Goal: Task Accomplishment & Management: Complete application form

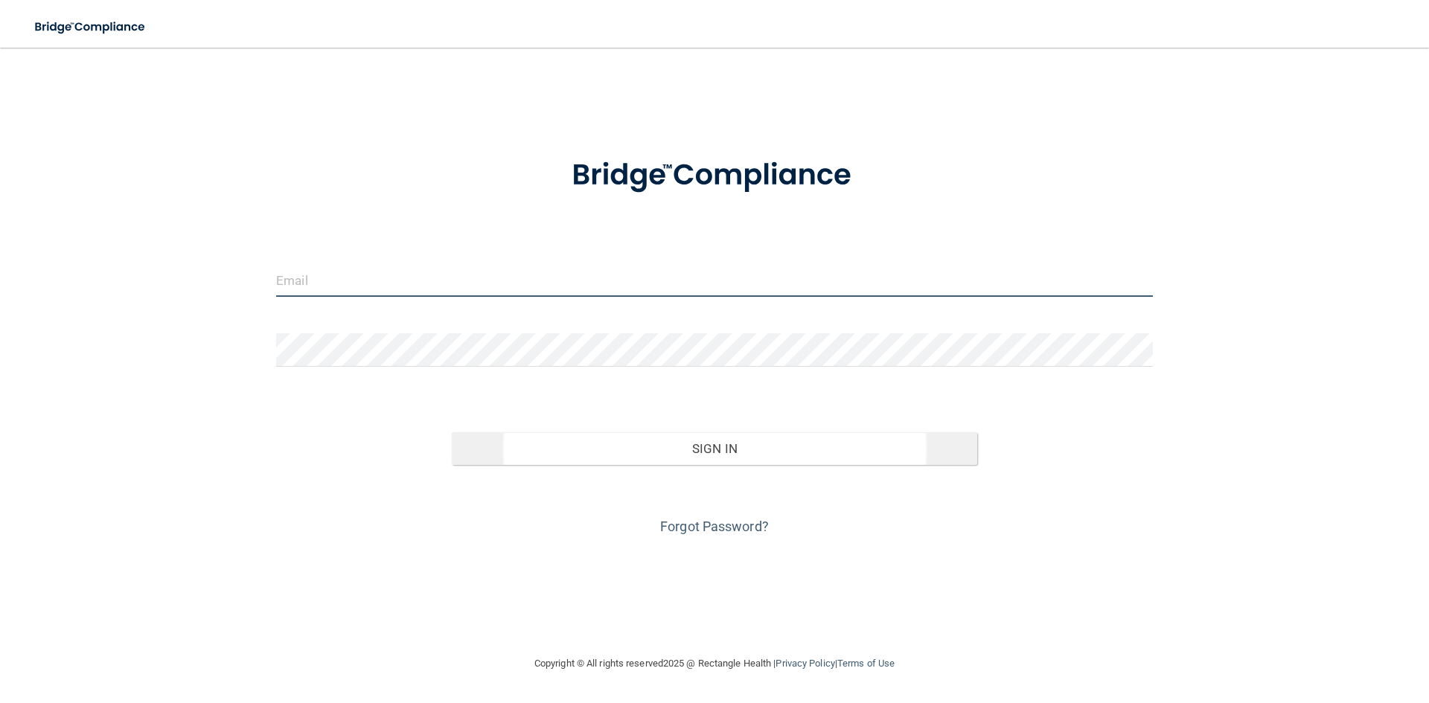
type input "[EMAIL_ADDRESS][DOMAIN_NAME]"
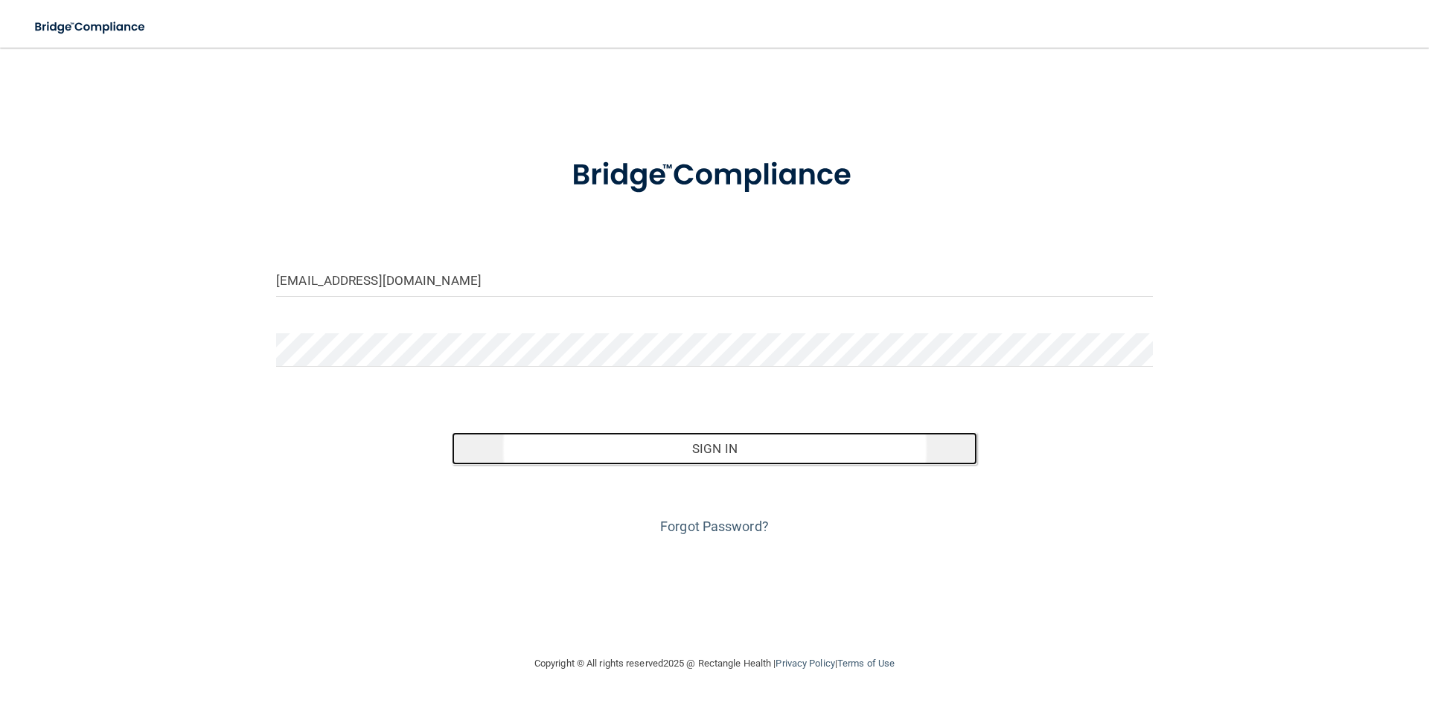
click at [705, 446] on button "Sign In" at bounding box center [715, 448] width 526 height 33
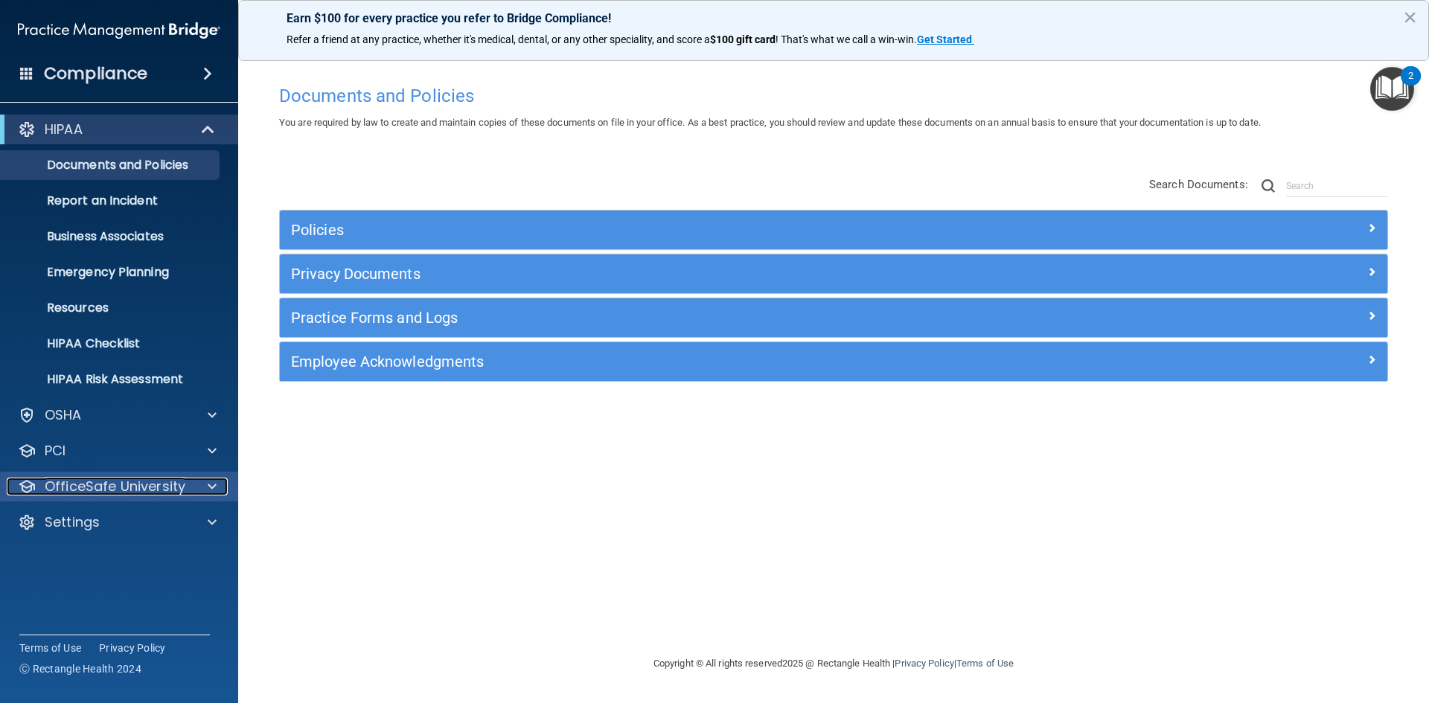
click at [111, 485] on p "OfficeSafe University" at bounding box center [115, 487] width 141 height 18
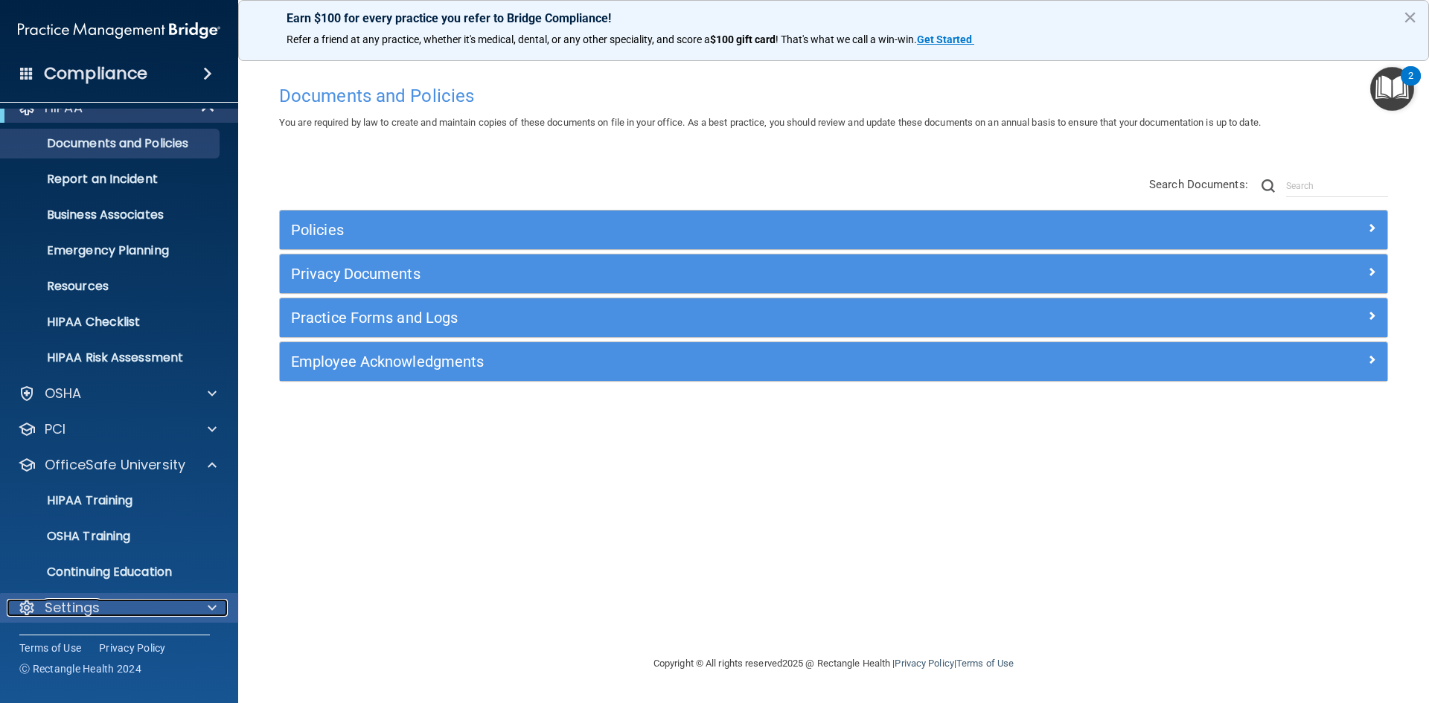
click at [92, 606] on p "Settings" at bounding box center [72, 608] width 55 height 18
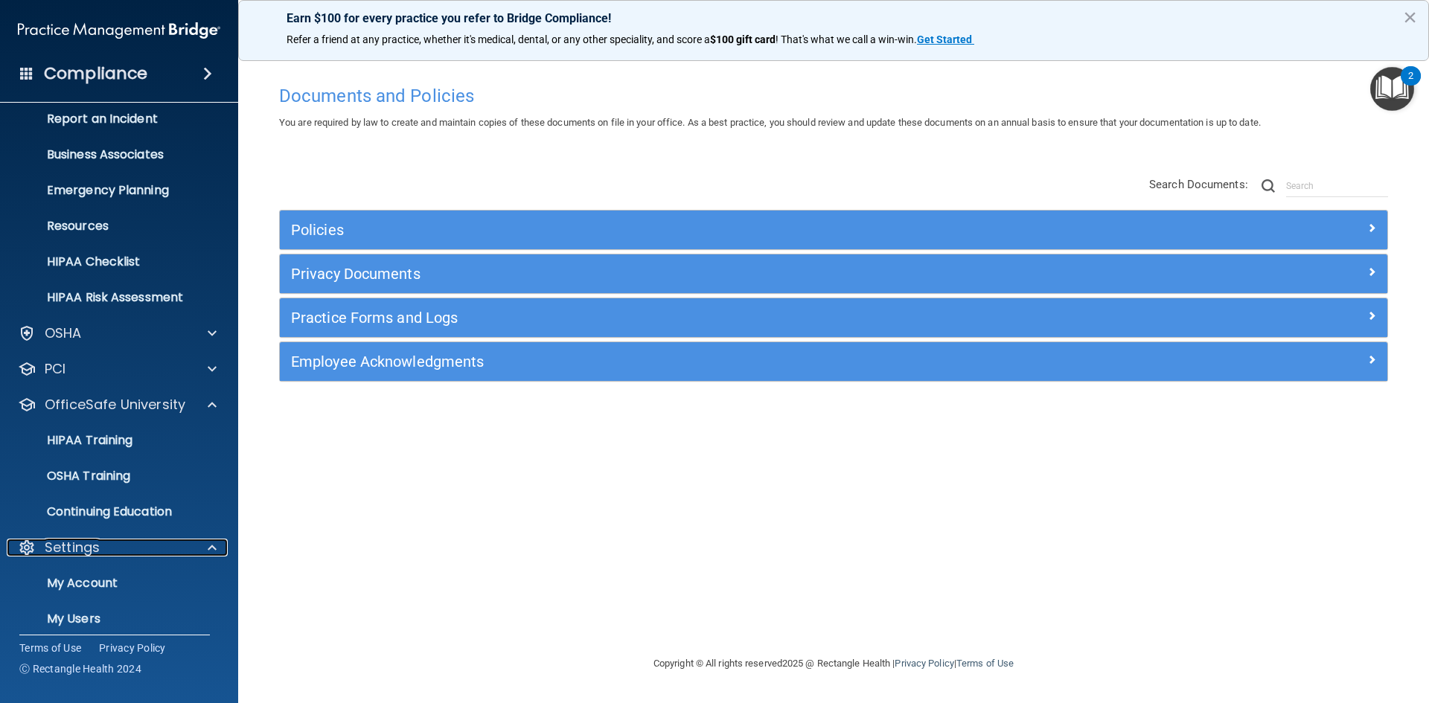
scroll to position [164, 0]
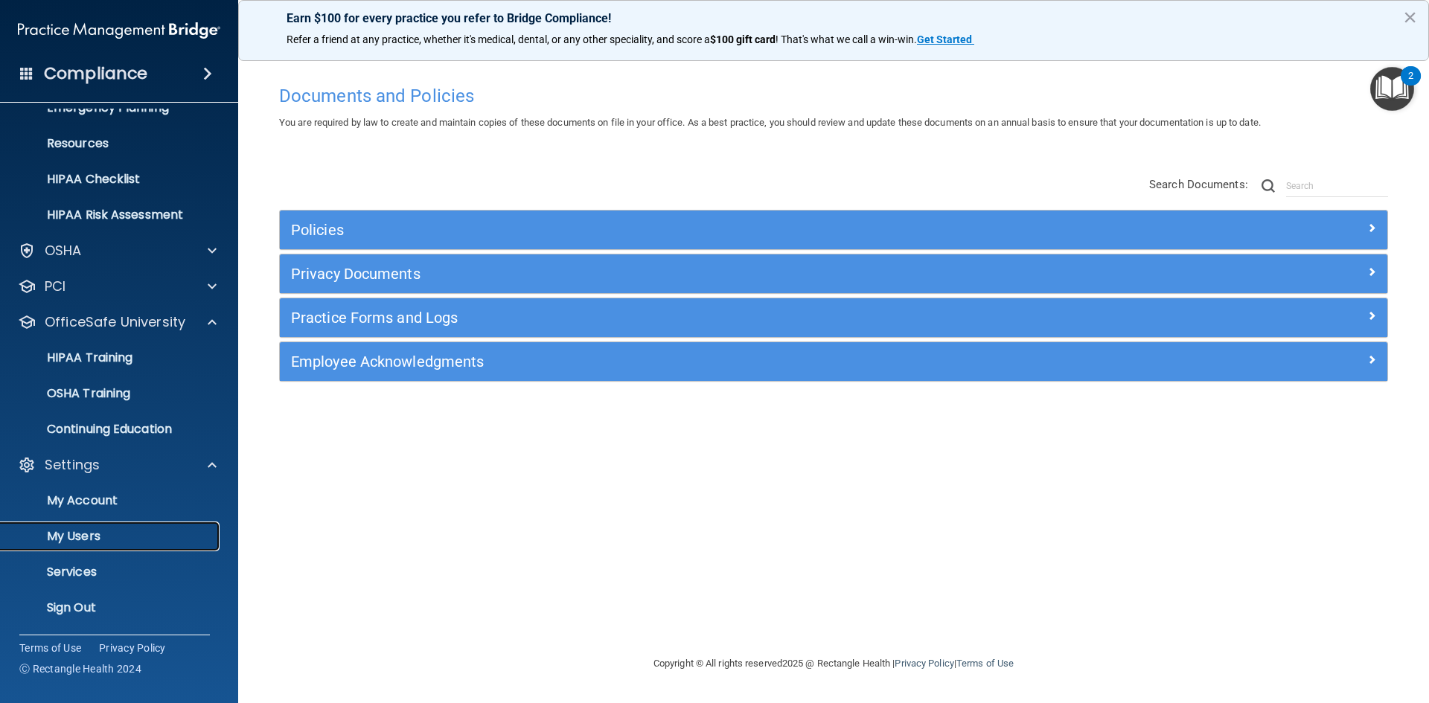
click at [71, 538] on p "My Users" at bounding box center [111, 536] width 203 height 15
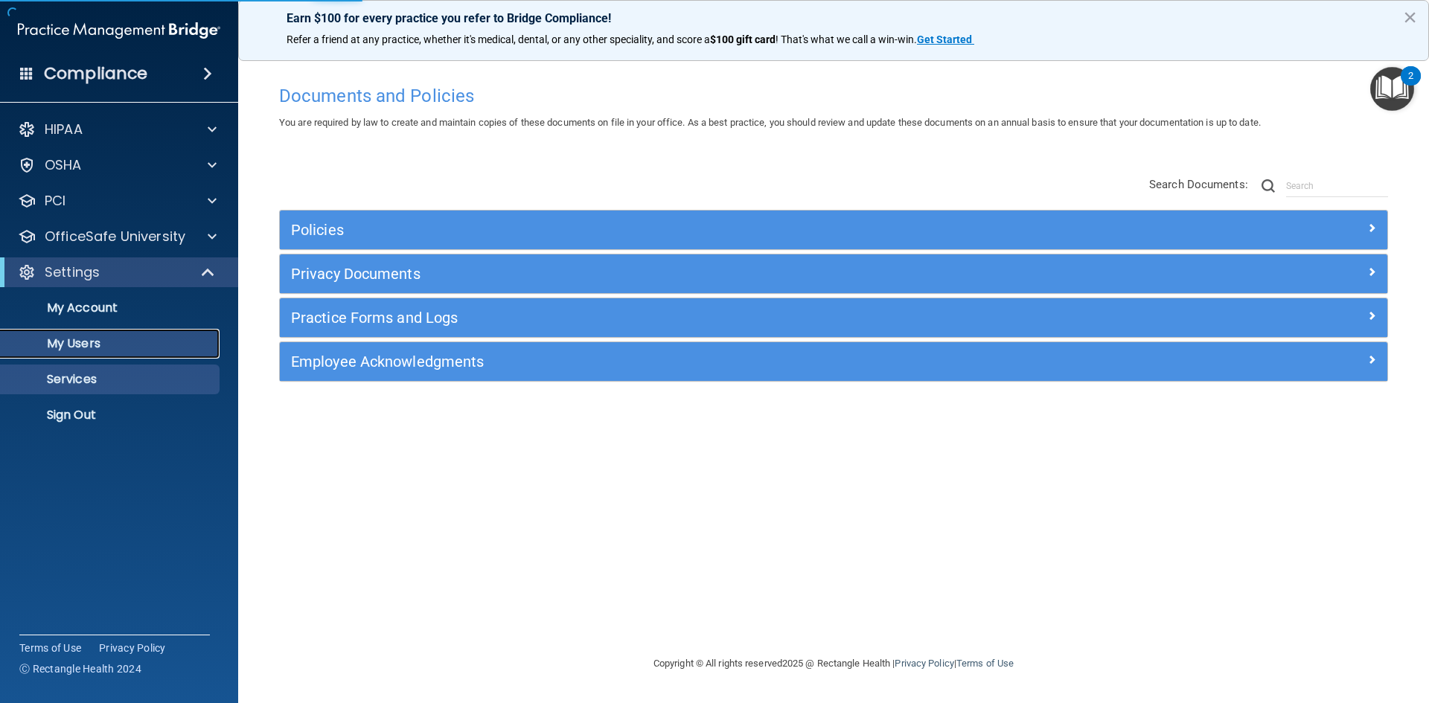
select select "20"
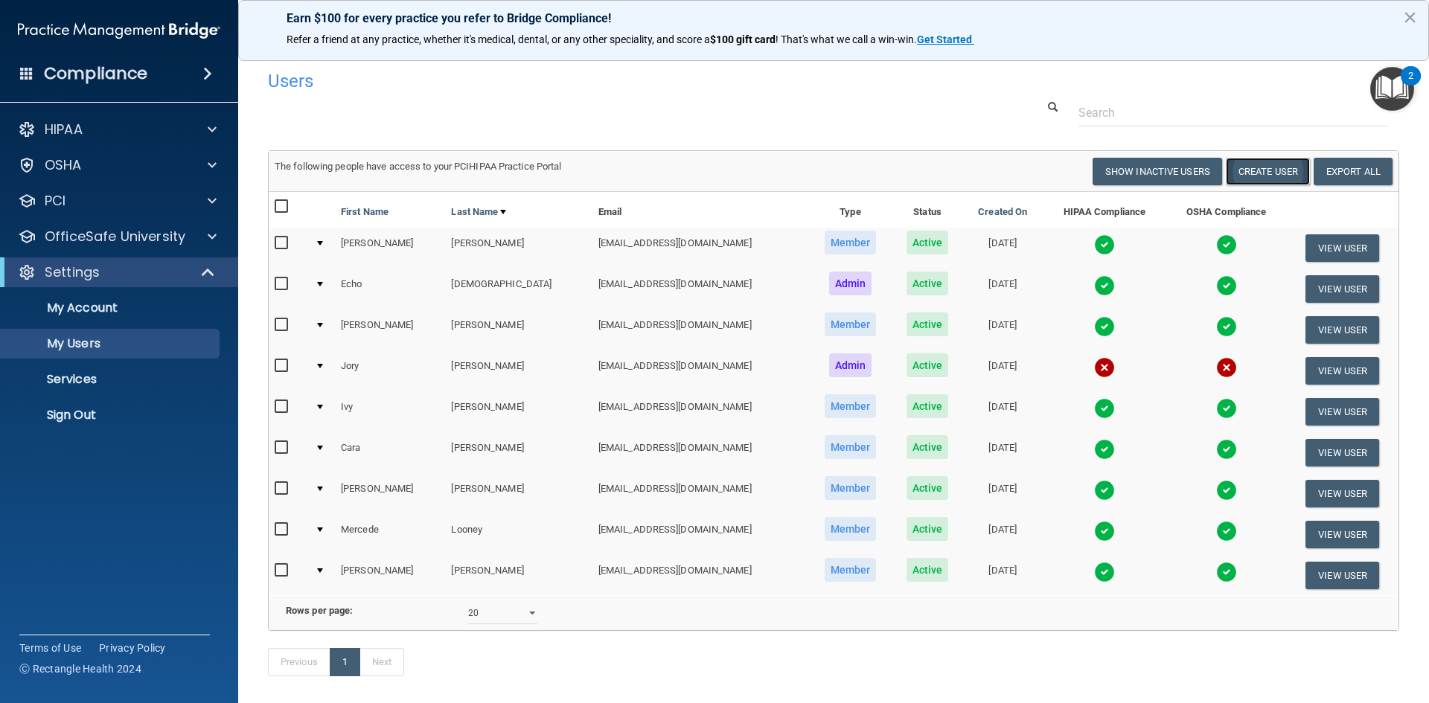
click at [1246, 172] on button "Create User" at bounding box center [1268, 172] width 84 height 28
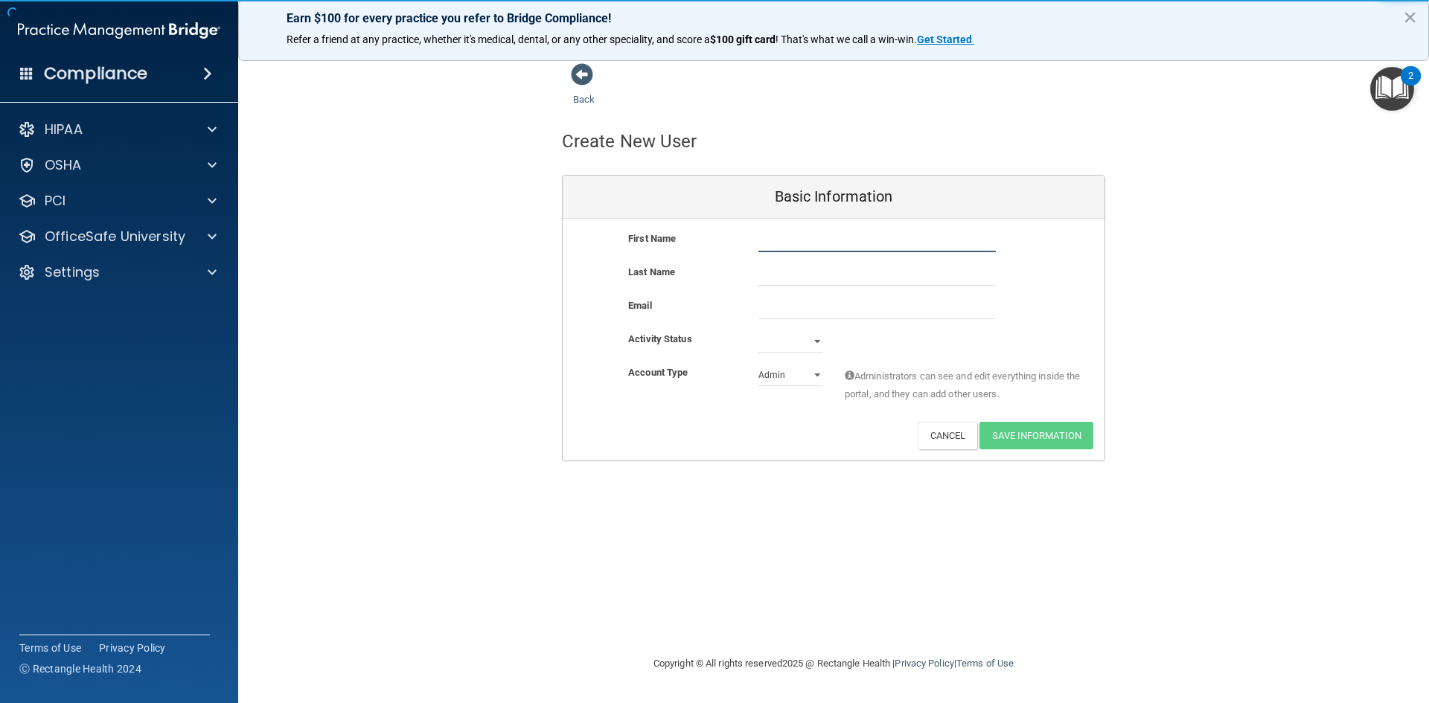
click at [776, 242] on input "text" at bounding box center [876, 241] width 237 height 22
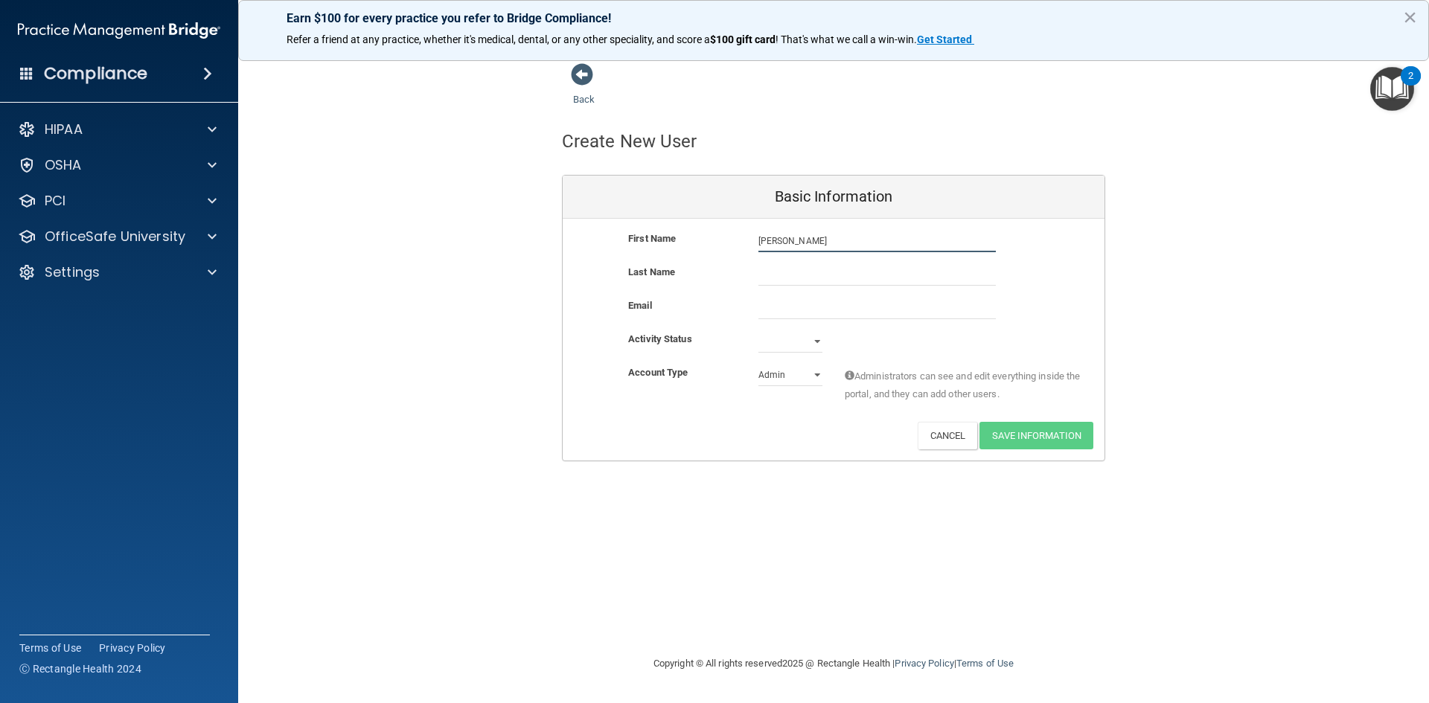
type input "[PERSON_NAME]"
type input "Booth"
click at [763, 318] on input "email" at bounding box center [876, 308] width 237 height 22
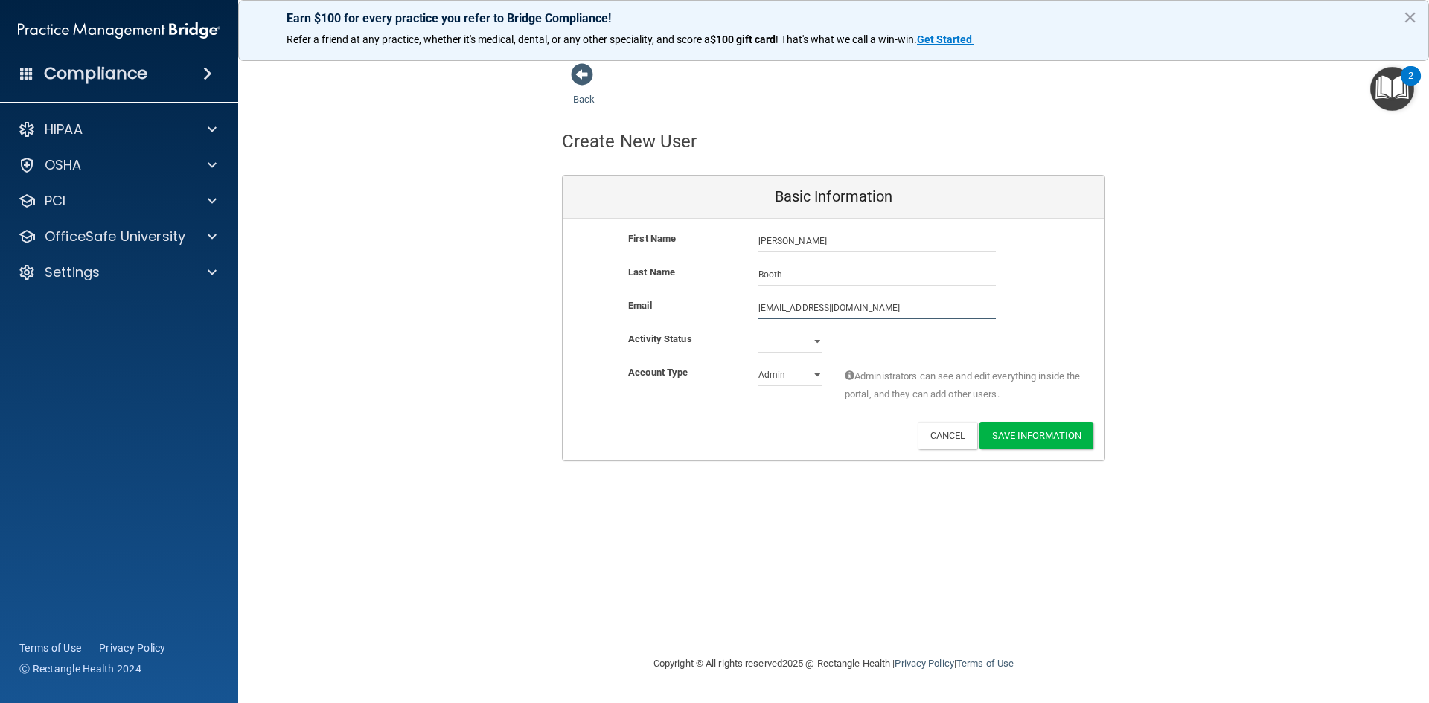
type input "[EMAIL_ADDRESS][DOMAIN_NAME]"
click at [784, 344] on select "Active Inactive" at bounding box center [790, 344] width 64 height 22
select select "active"
click at [758, 330] on select "Active Inactive" at bounding box center [790, 341] width 64 height 22
click at [793, 376] on select "Admin Member" at bounding box center [790, 375] width 64 height 22
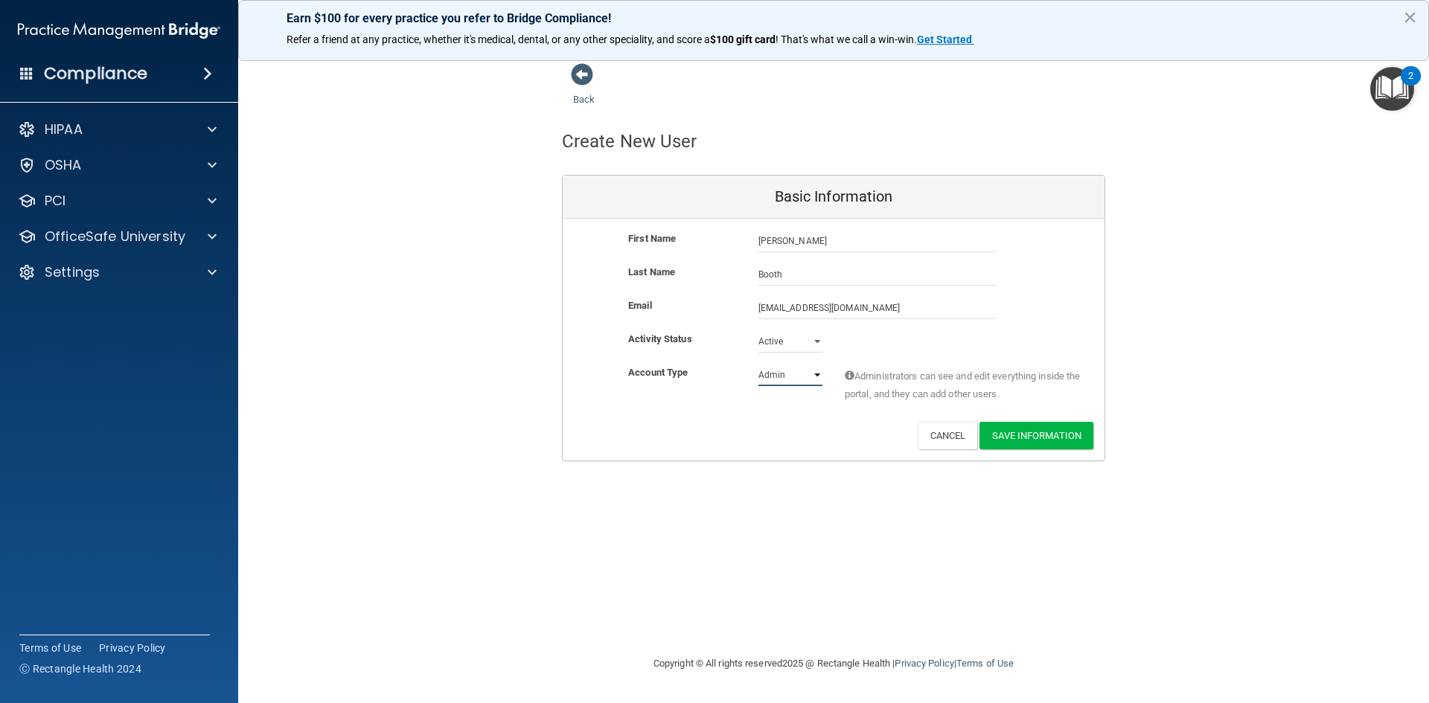
click at [790, 371] on select "Admin Member" at bounding box center [790, 375] width 64 height 22
click at [775, 376] on select "Admin Member" at bounding box center [790, 375] width 64 height 22
select select "practice_member"
click at [758, 364] on select "Admin Member" at bounding box center [790, 375] width 64 height 22
click at [1008, 432] on button "Save Information" at bounding box center [1036, 436] width 114 height 28
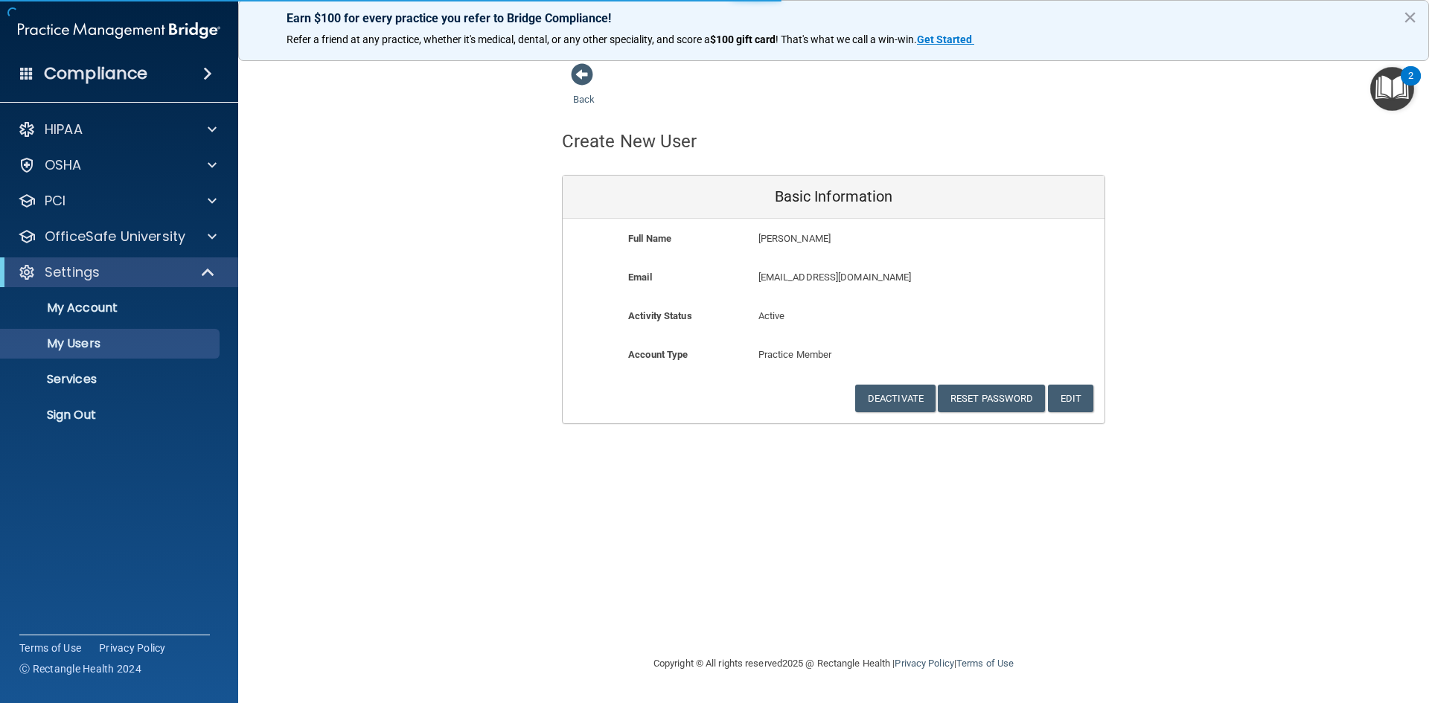
select select "20"
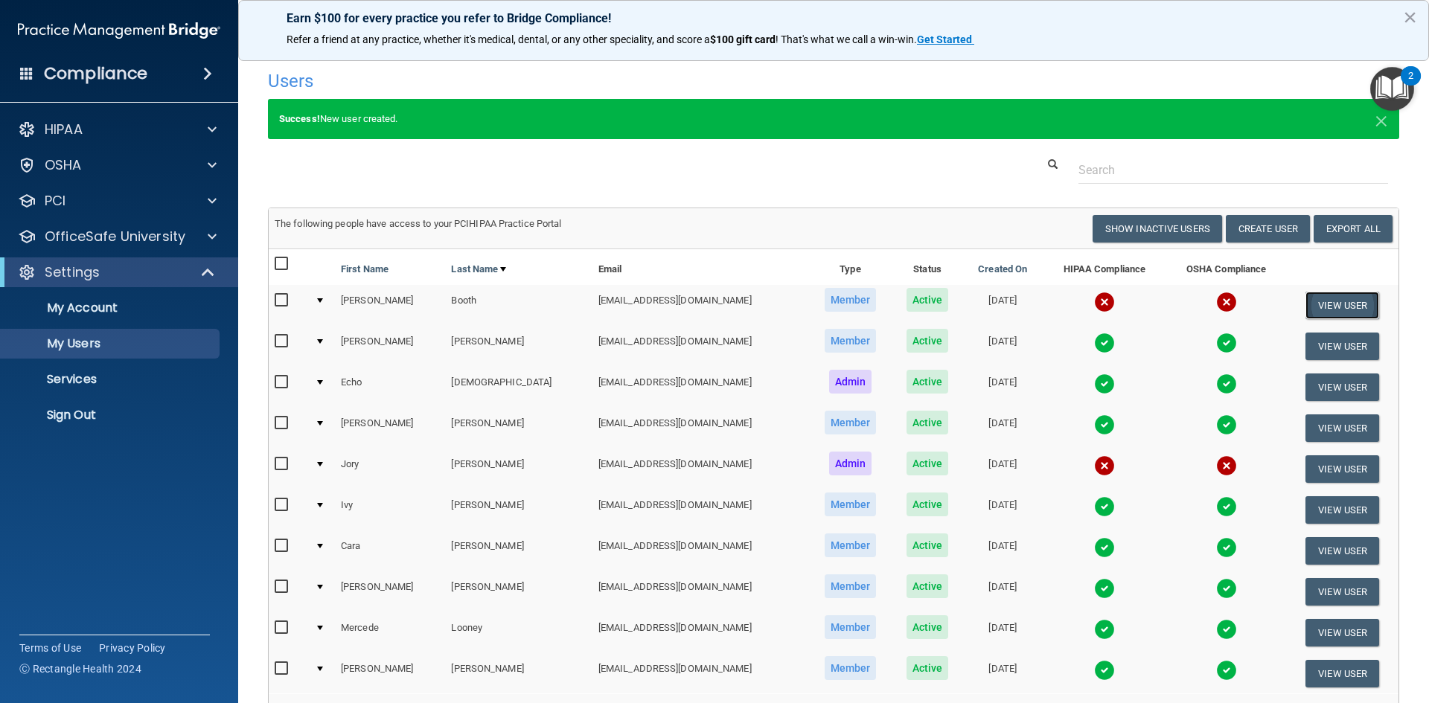
click at [1328, 307] on button "View User" at bounding box center [1342, 306] width 74 height 28
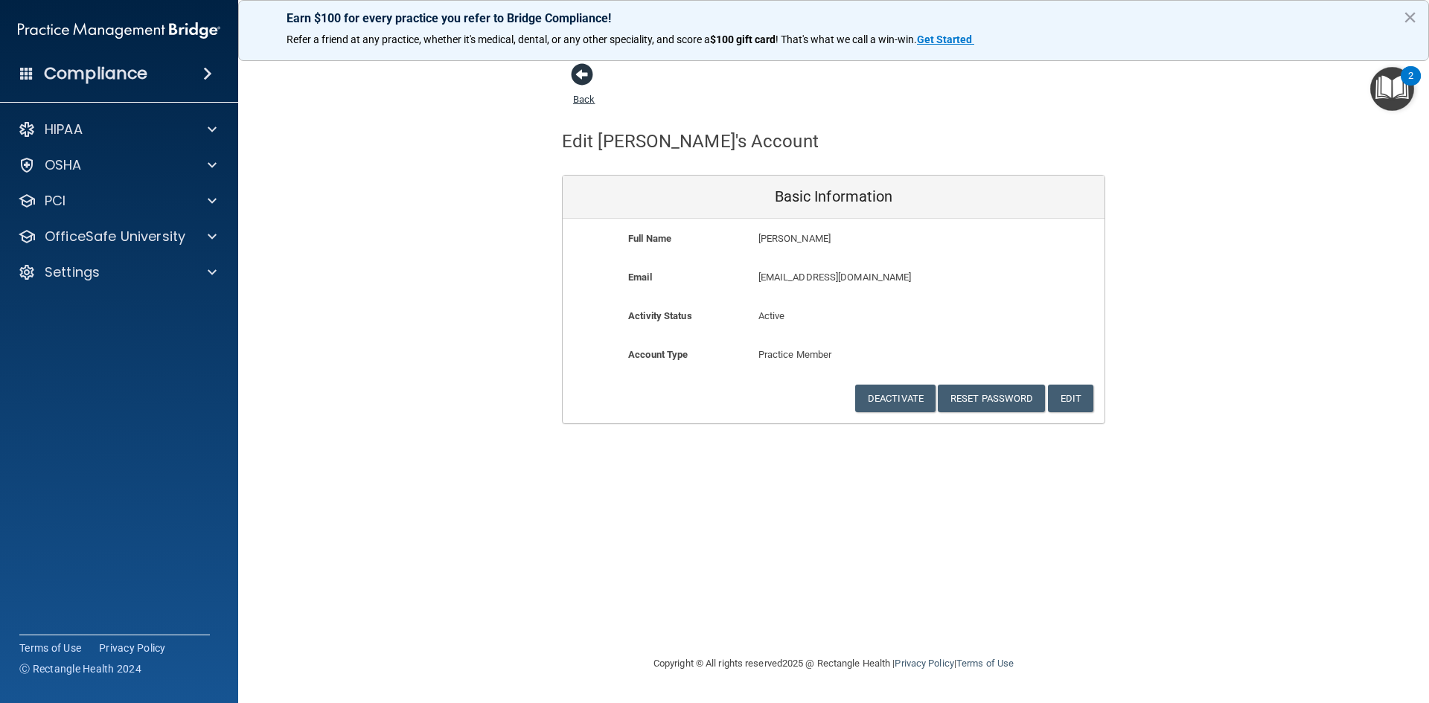
click at [580, 77] on span at bounding box center [582, 74] width 22 height 22
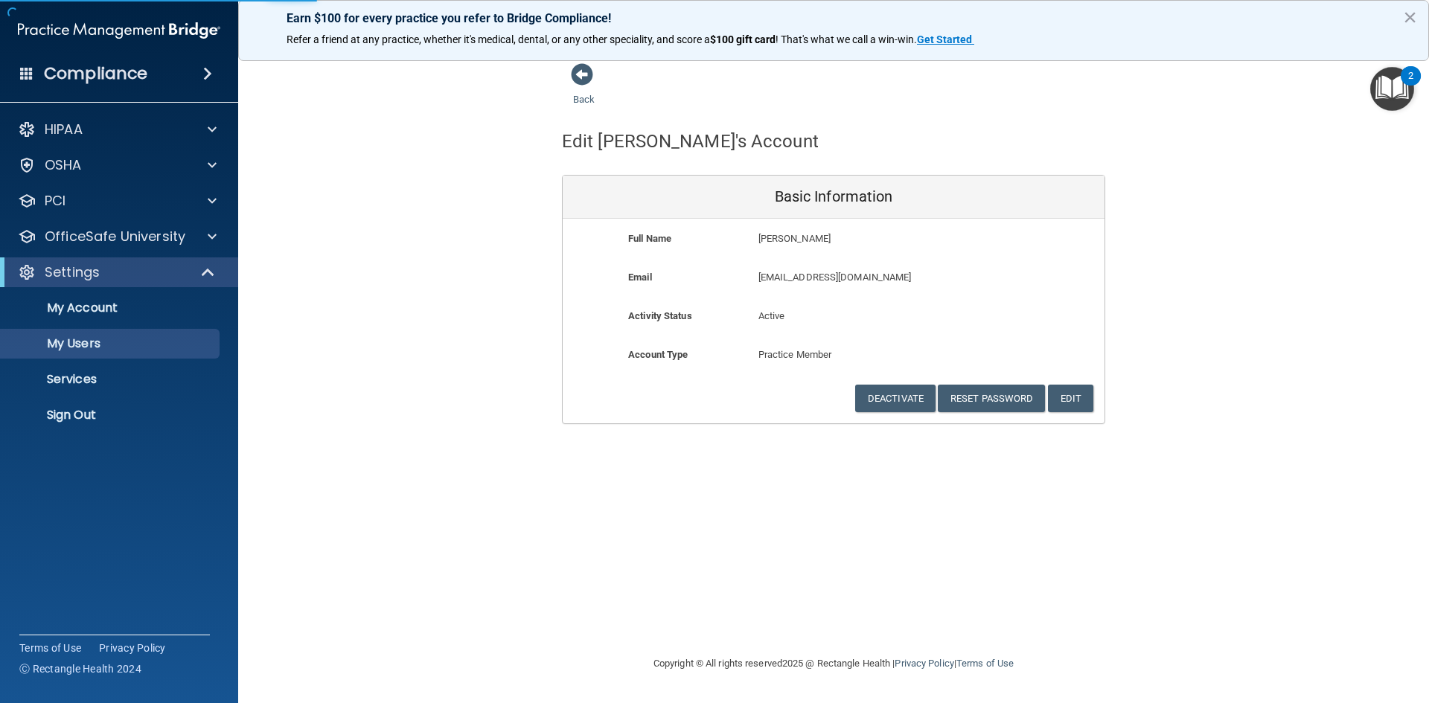
select select "20"
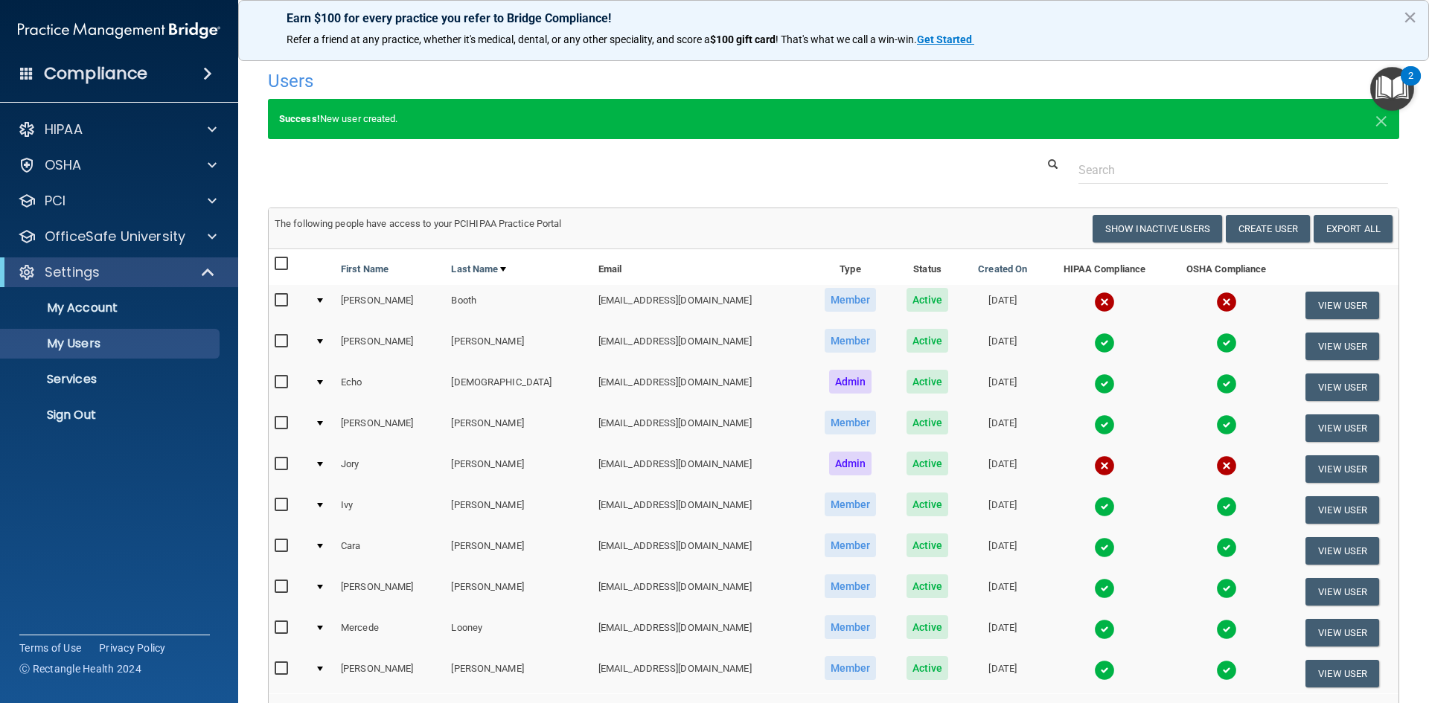
click at [280, 304] on input "checkbox" at bounding box center [283, 301] width 17 height 12
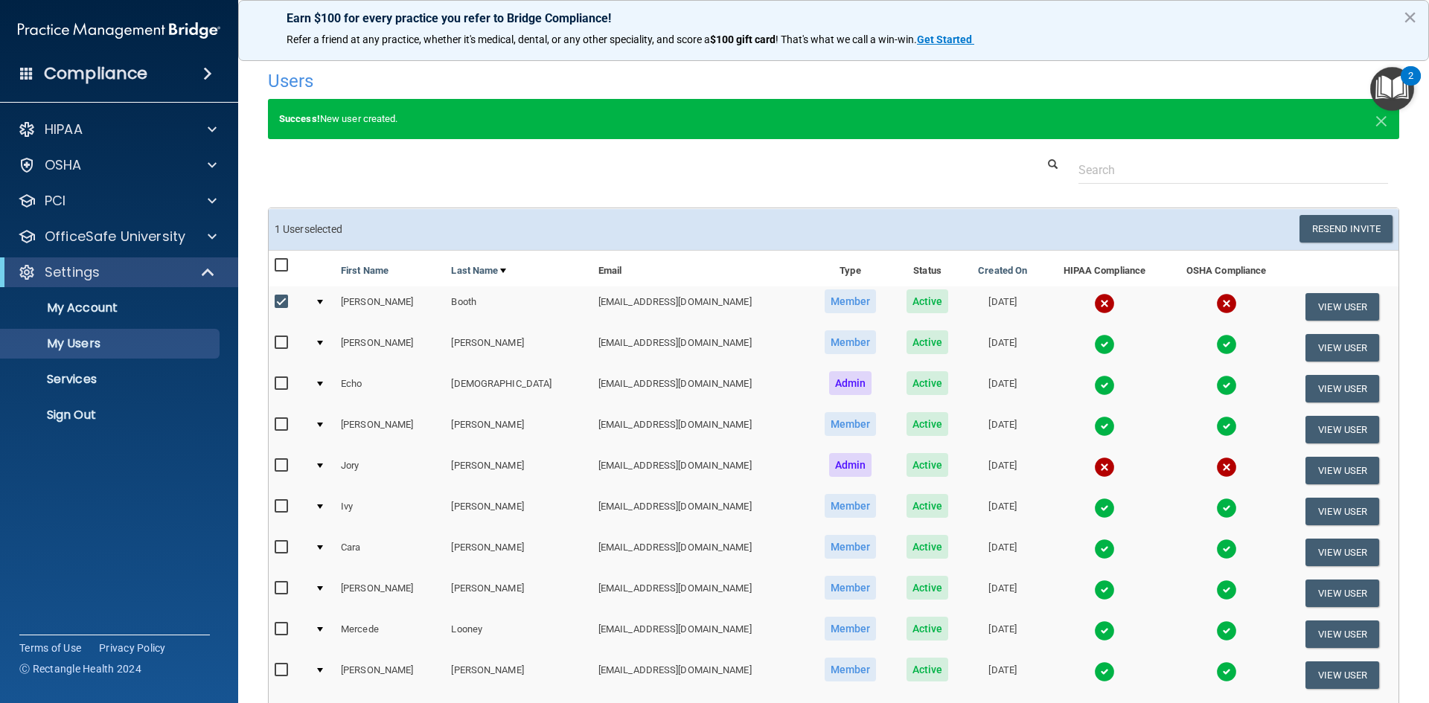
click at [323, 302] on div at bounding box center [320, 302] width 6 height 4
click at [319, 303] on td at bounding box center [322, 306] width 26 height 41
click at [282, 303] on input "checkbox" at bounding box center [283, 302] width 17 height 12
checkbox input "false"
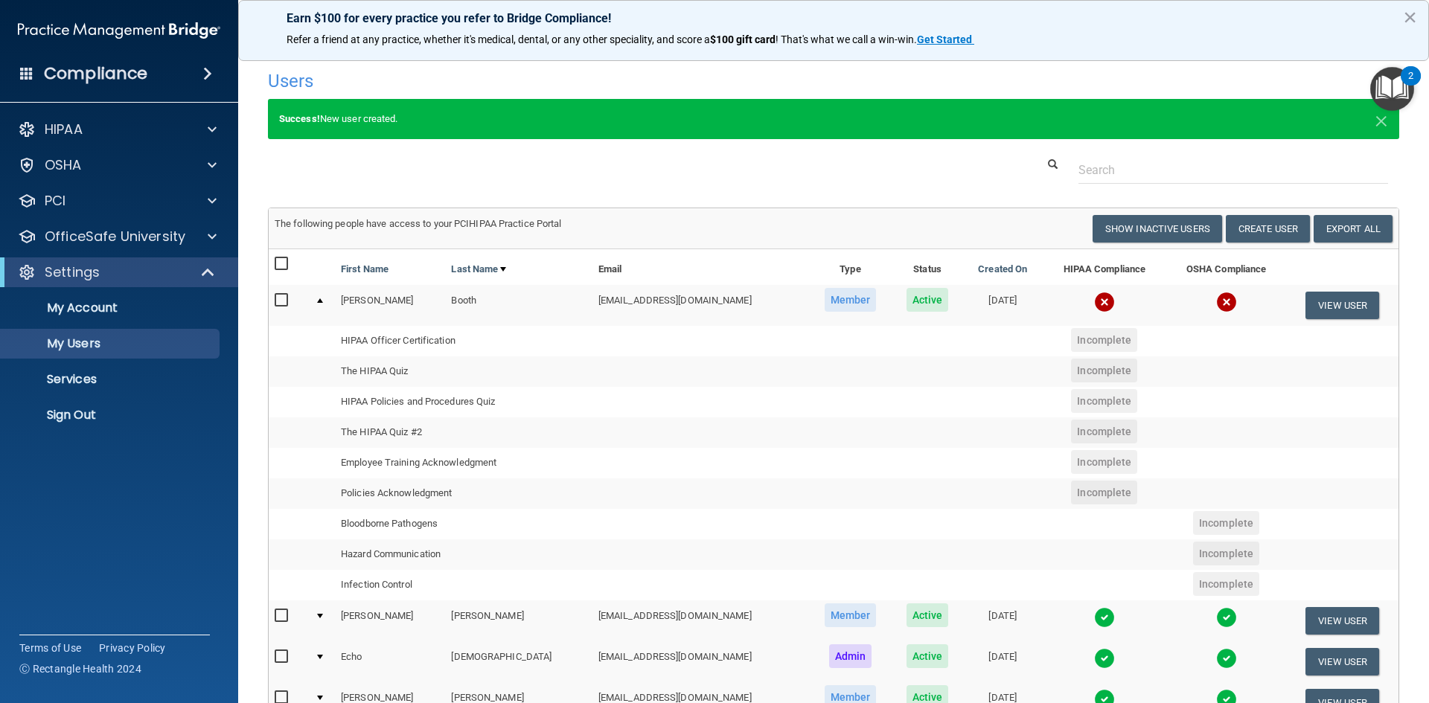
click at [1396, 91] on img "Open Resource Center, 2 new notifications" at bounding box center [1392, 89] width 44 height 44
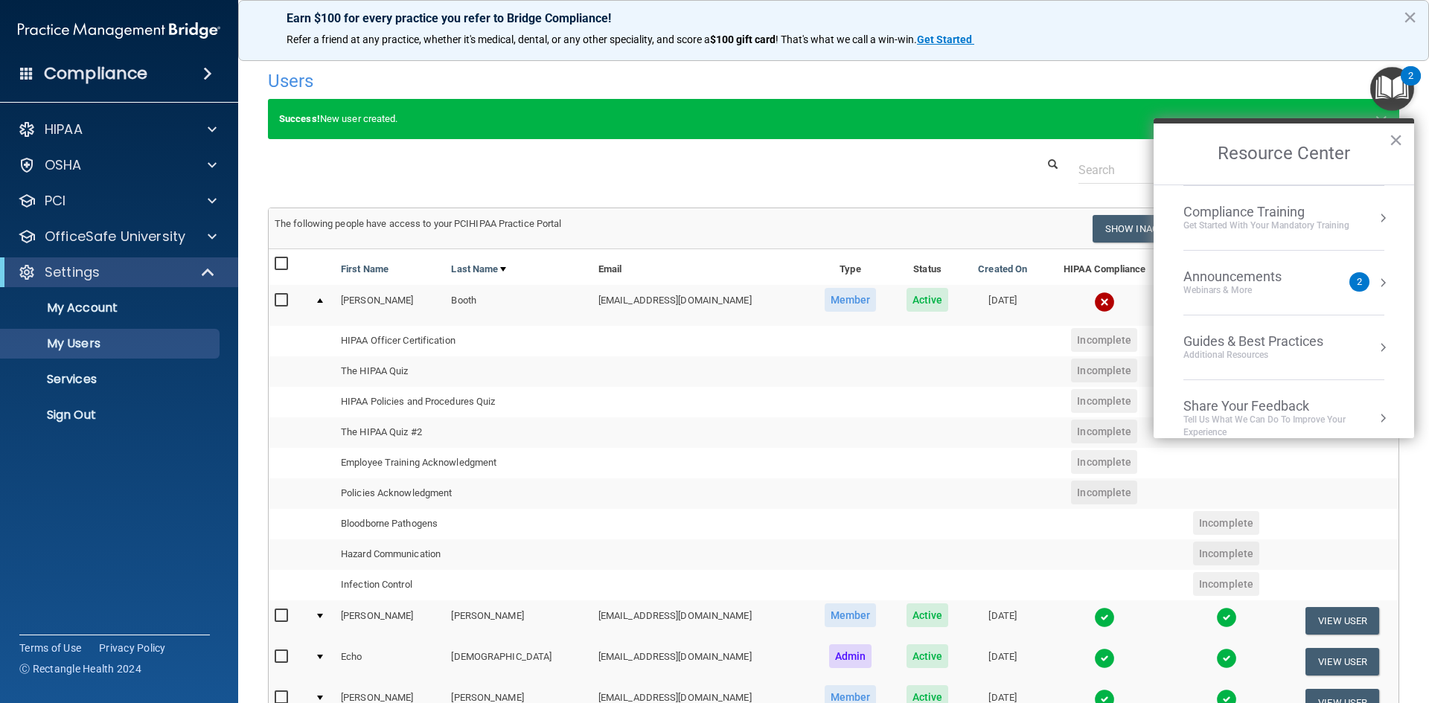
scroll to position [213, 0]
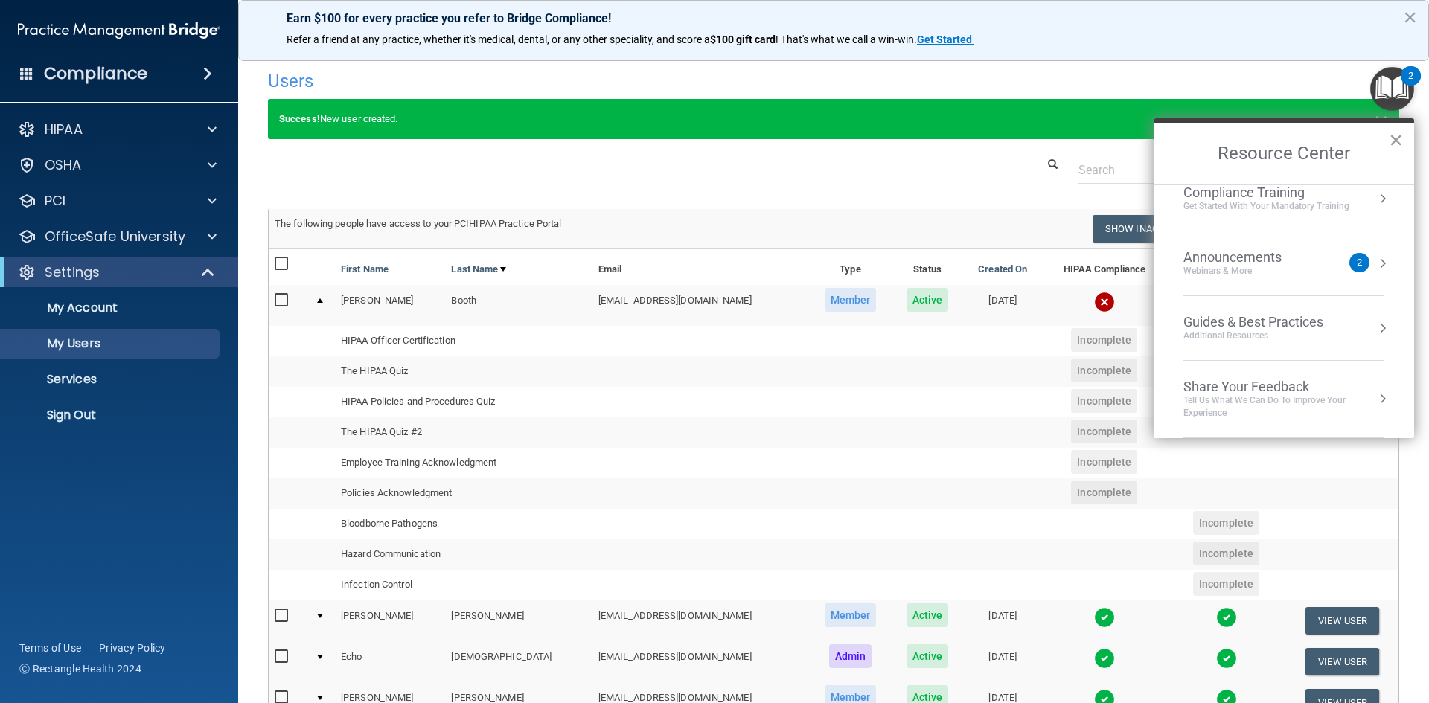
click at [1395, 142] on button "×" at bounding box center [1396, 140] width 14 height 24
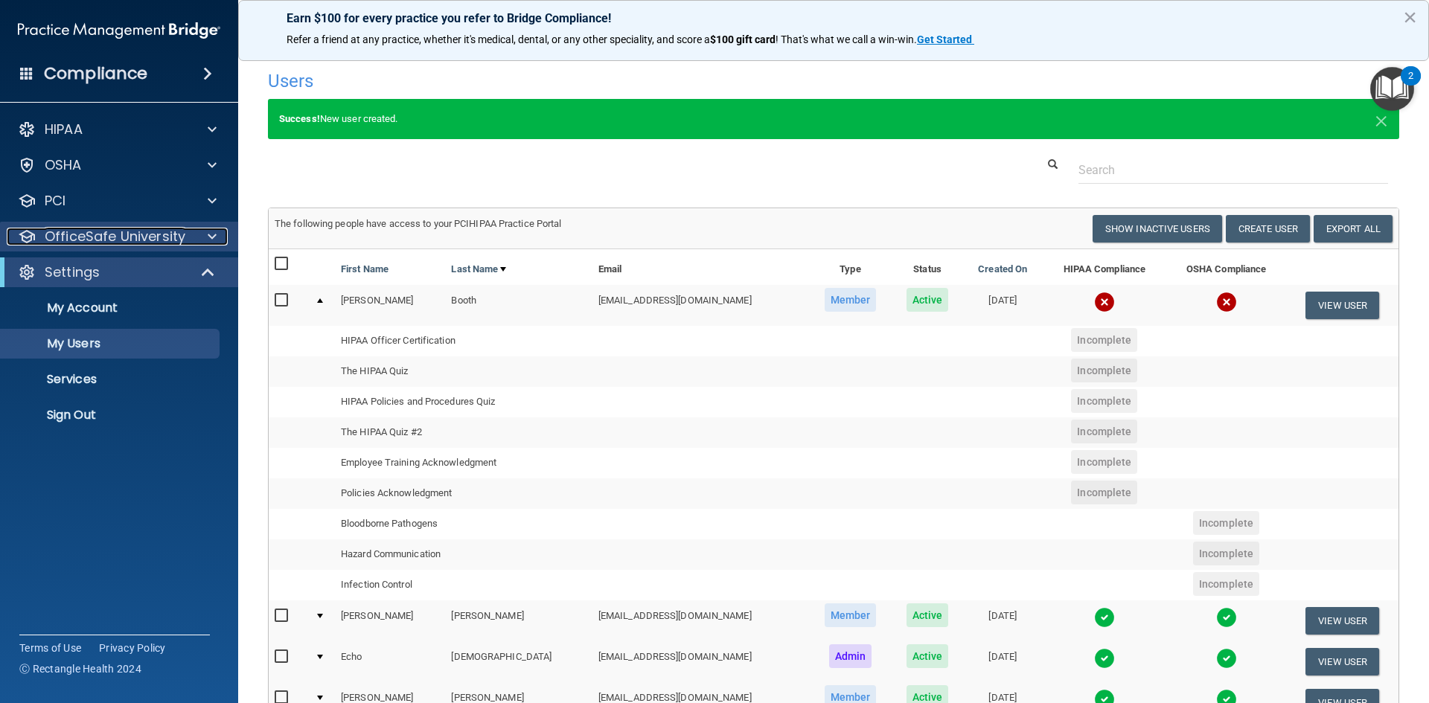
click at [162, 235] on p "OfficeSafe University" at bounding box center [115, 237] width 141 height 18
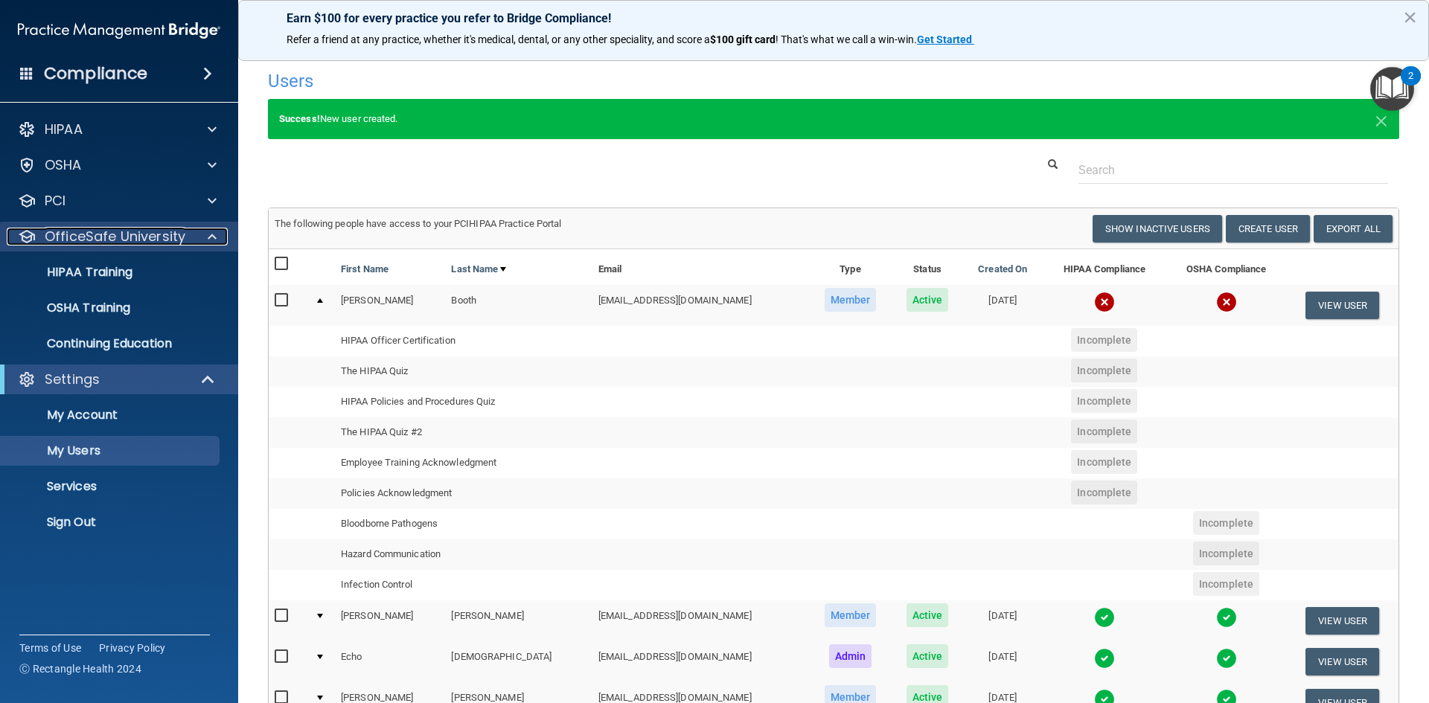
click at [162, 235] on p "OfficeSafe University" at bounding box center [115, 237] width 141 height 18
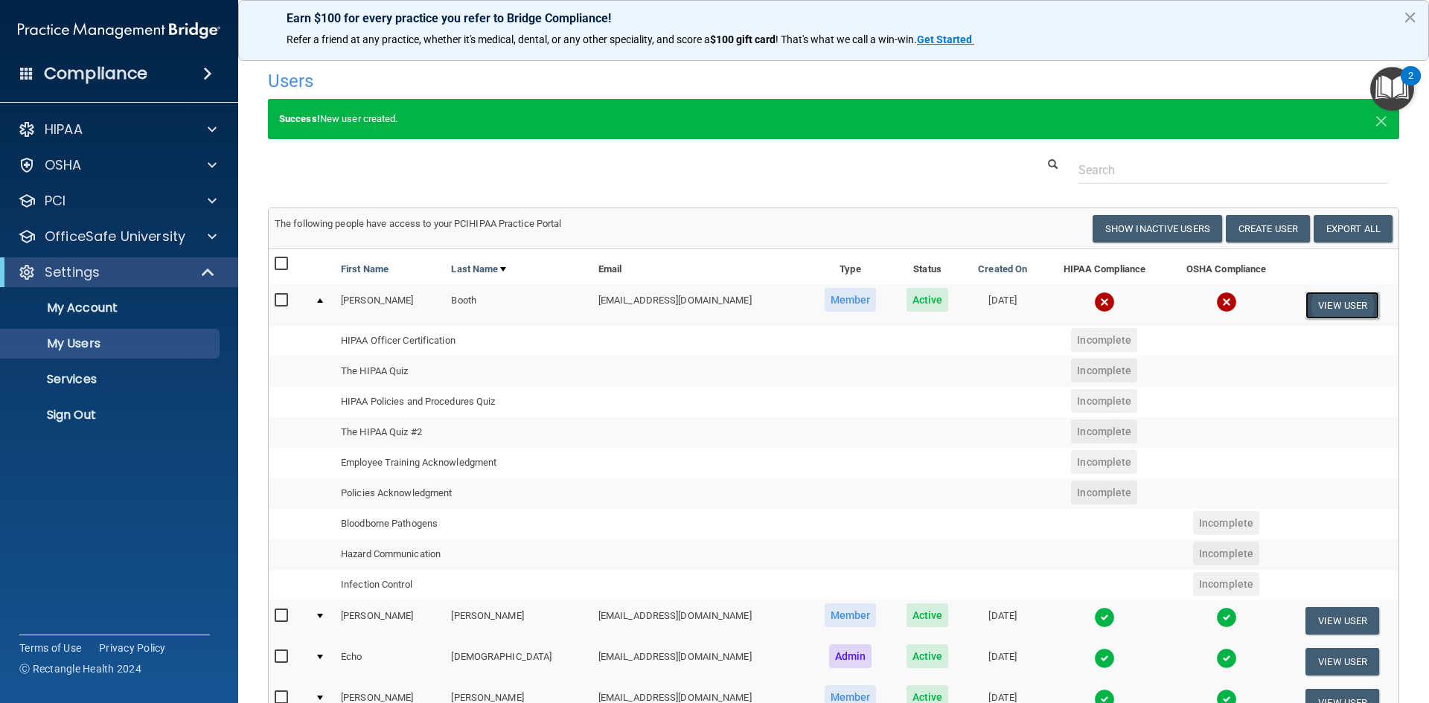
click at [1322, 309] on button "View User" at bounding box center [1342, 306] width 74 height 28
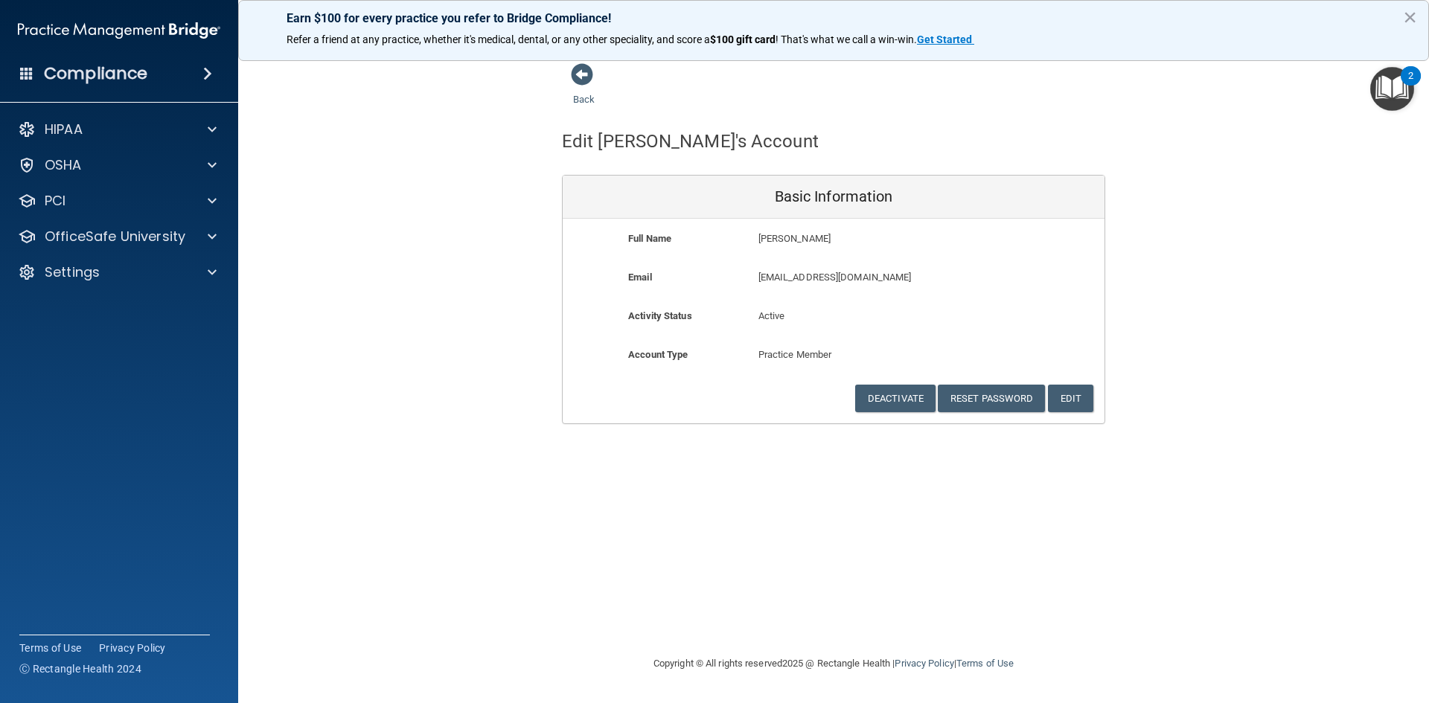
click at [339, 257] on div "Back Edit [PERSON_NAME]'s Account Basic Information Full Name [PERSON_NAME] [PE…" at bounding box center [833, 244] width 1131 height 362
click at [581, 75] on span at bounding box center [582, 74] width 22 height 22
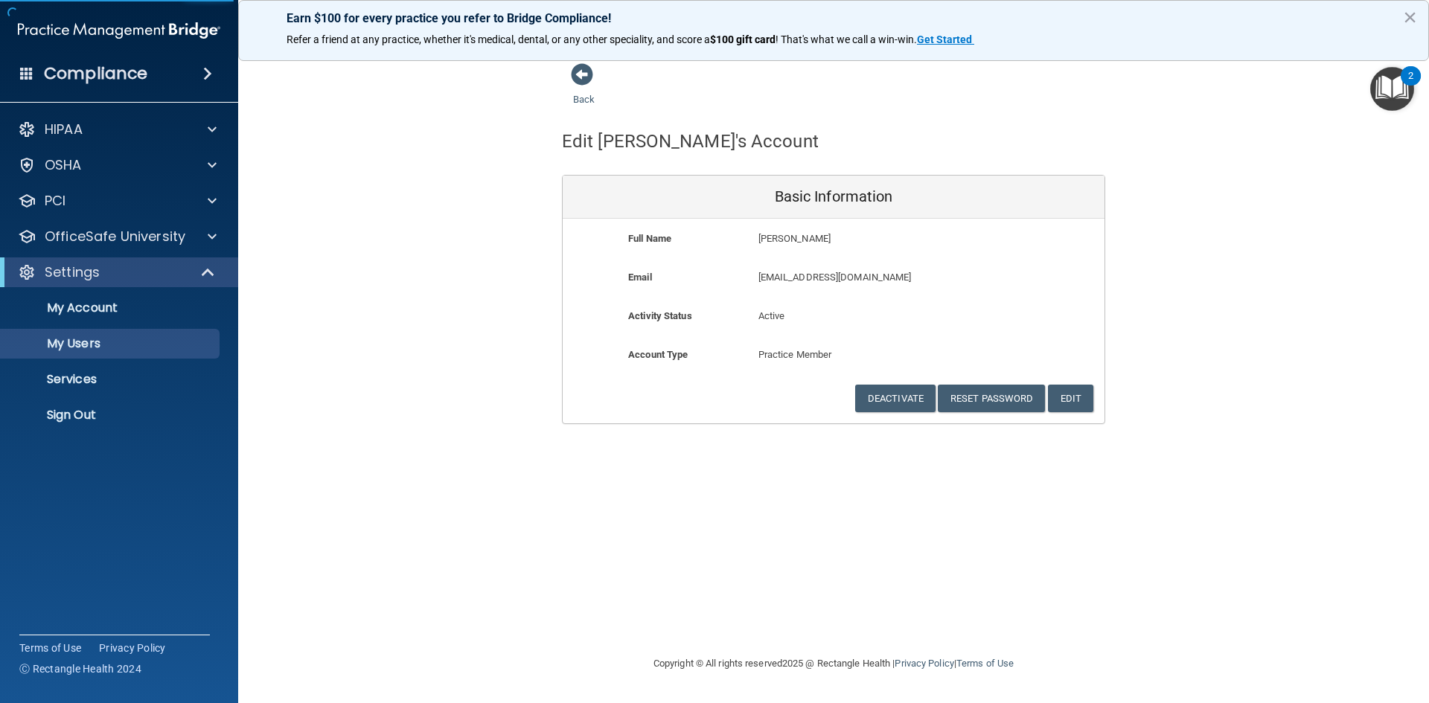
select select "20"
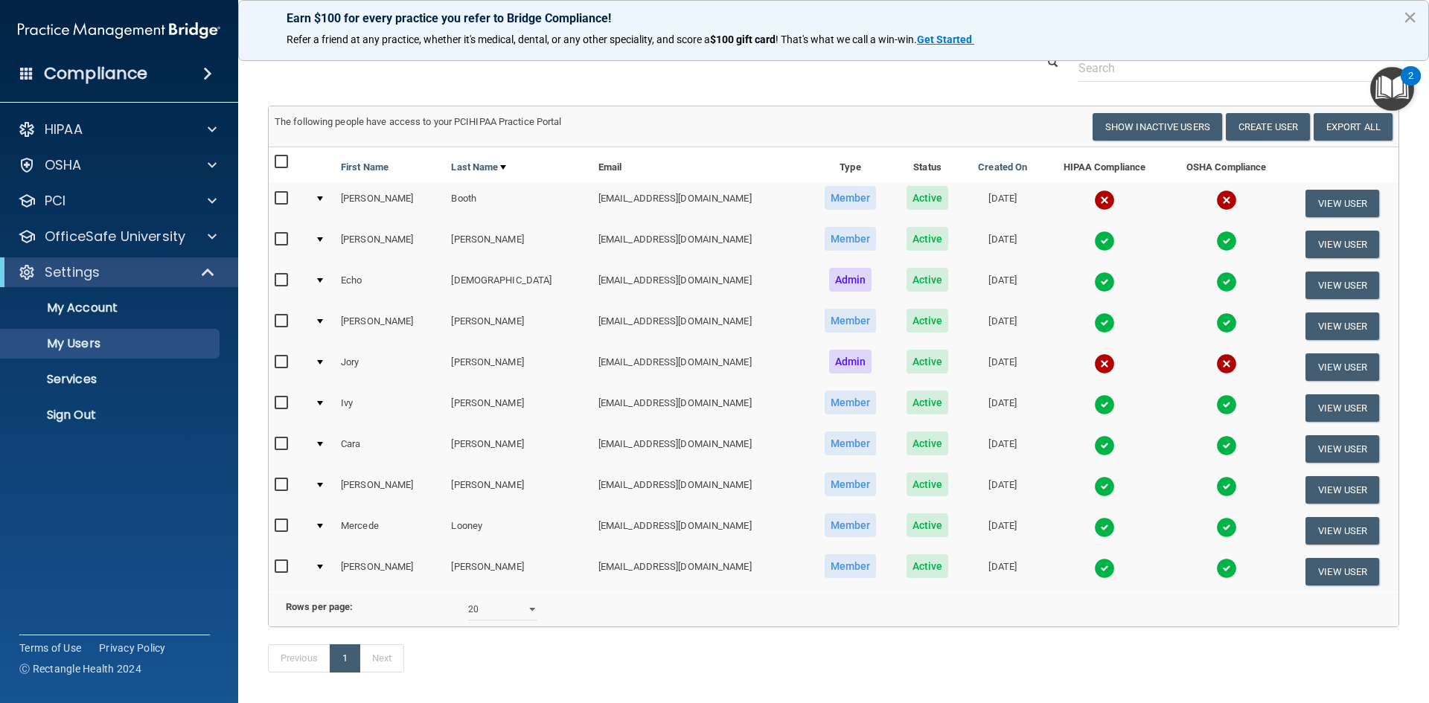
scroll to position [28, 0]
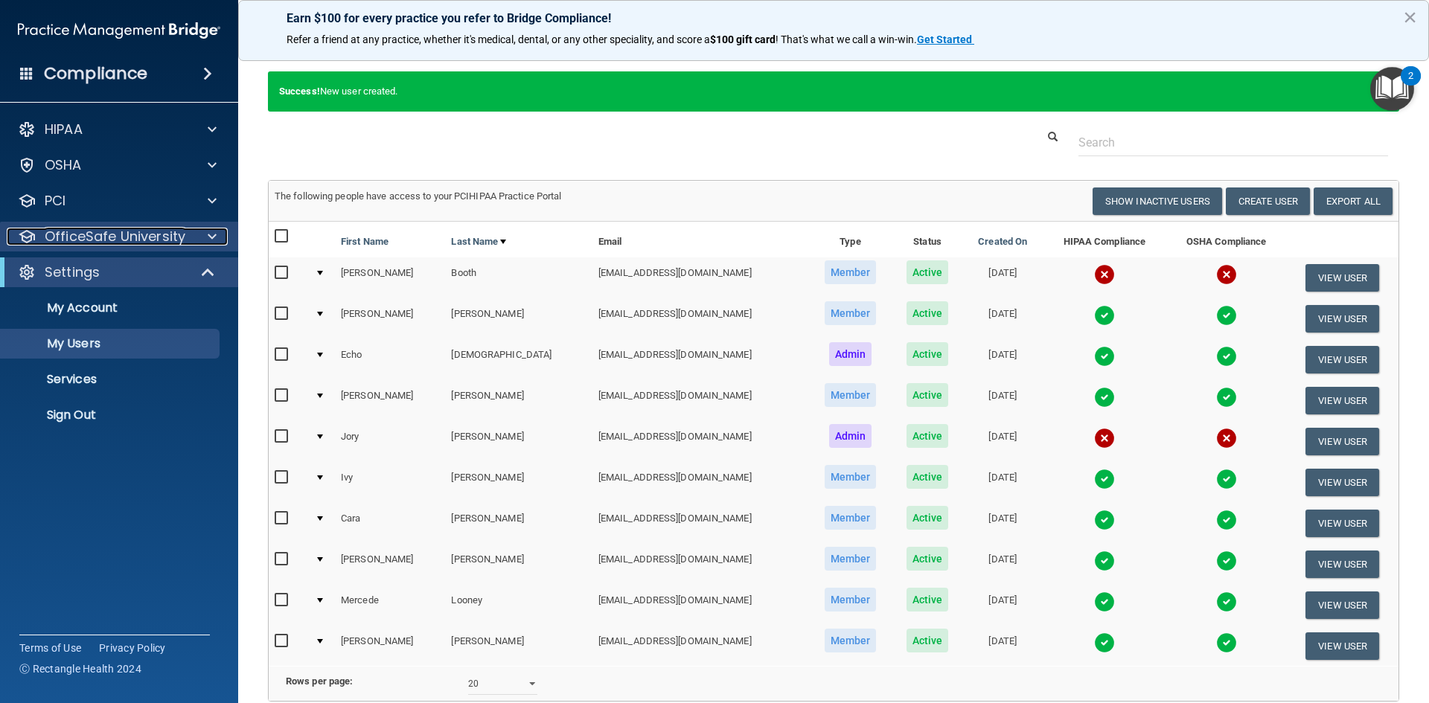
click at [152, 237] on p "OfficeSafe University" at bounding box center [115, 237] width 141 height 18
